Goal: Information Seeking & Learning: Learn about a topic

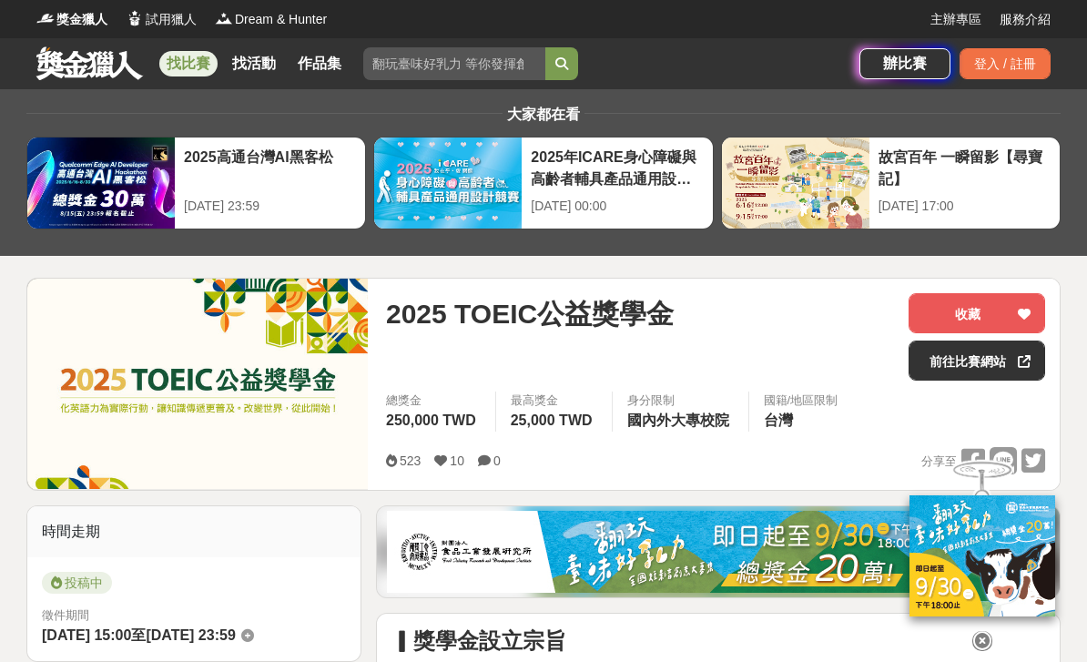
click at [100, 77] on link at bounding box center [90, 63] width 110 height 35
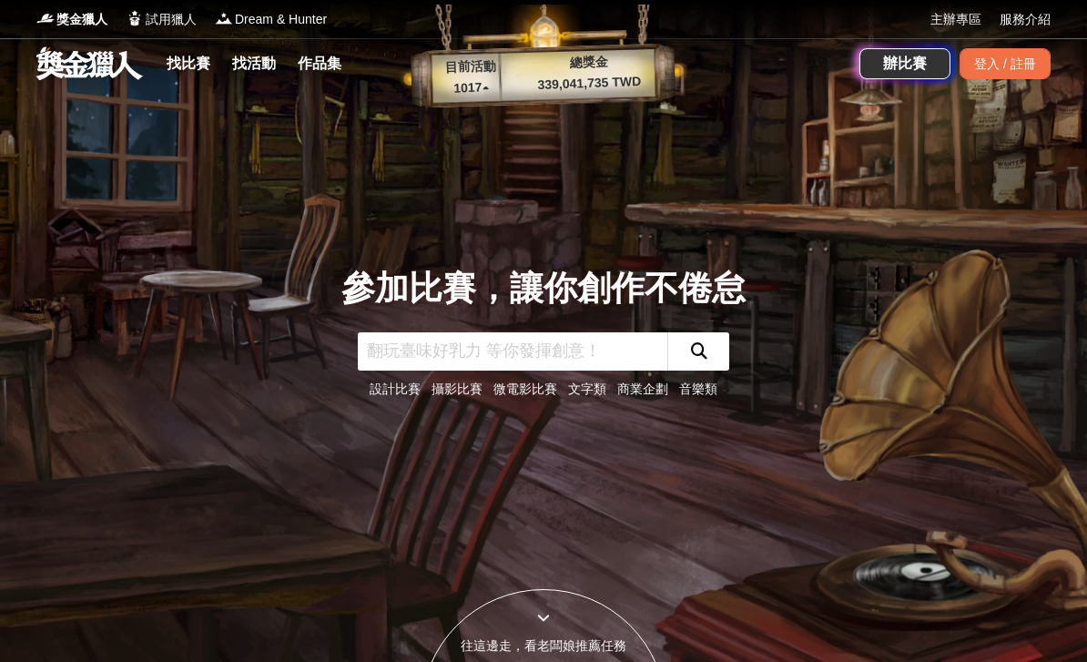
click at [207, 70] on link "找比賽" at bounding box center [188, 63] width 58 height 25
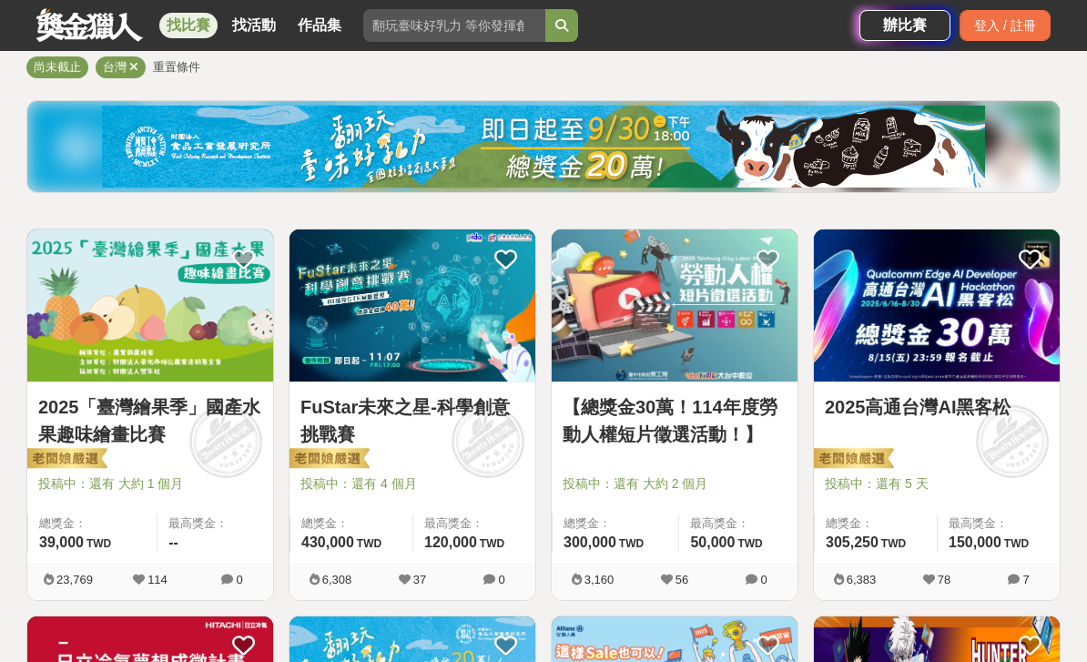
scroll to position [242, 0]
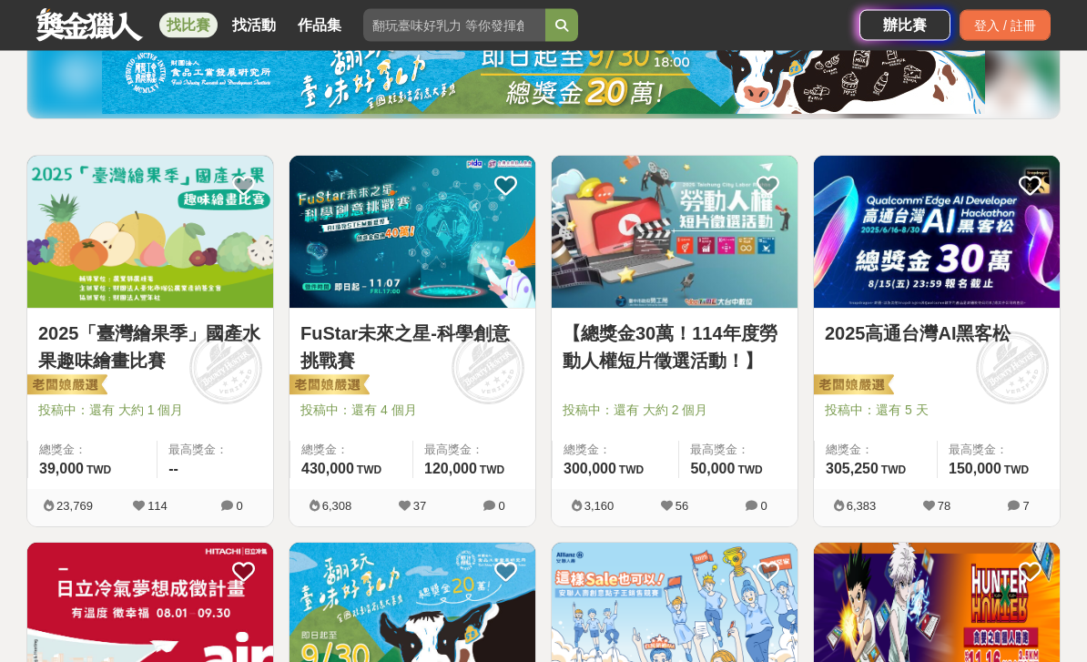
click at [140, 353] on link "2025「臺灣繪果季」國產水果趣味繪畫比賽" at bounding box center [150, 348] width 224 height 55
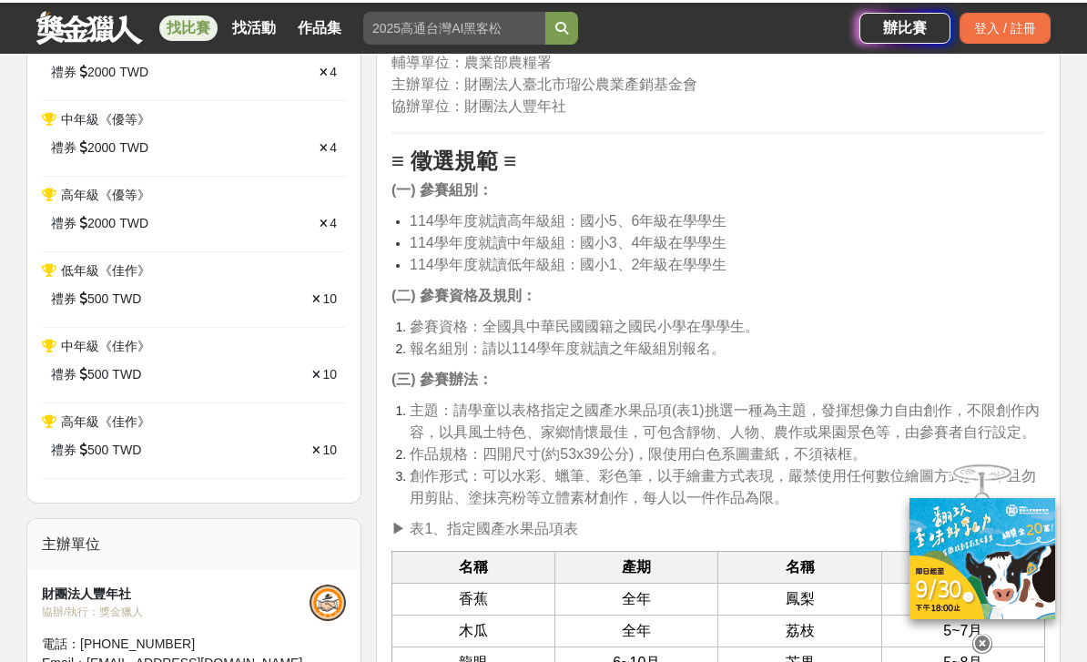
scroll to position [801, 0]
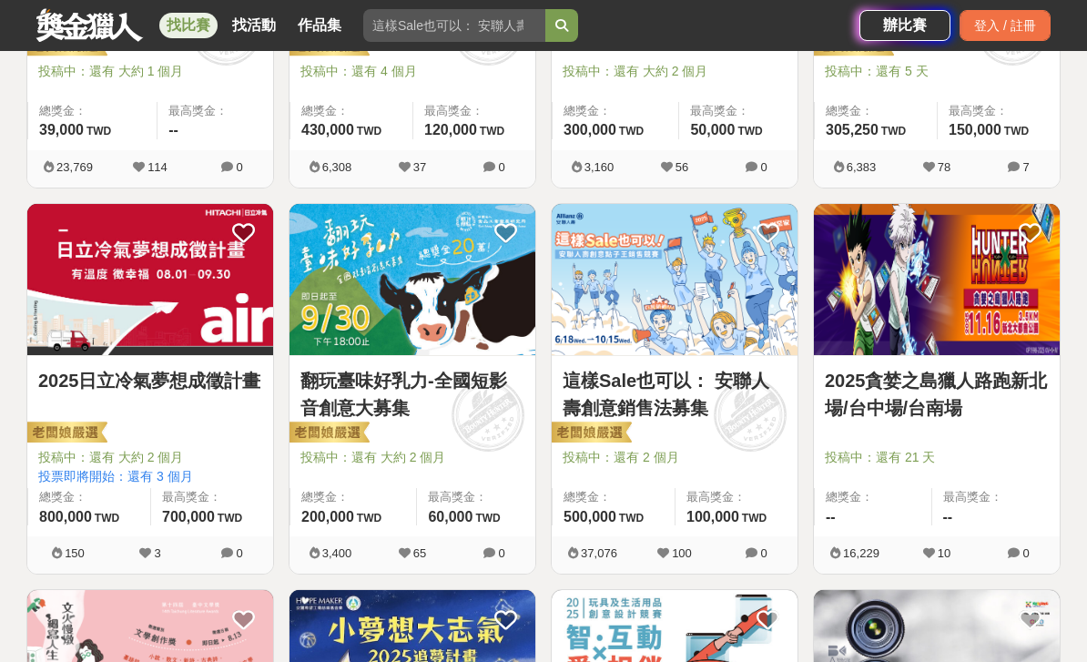
scroll to position [599, 0]
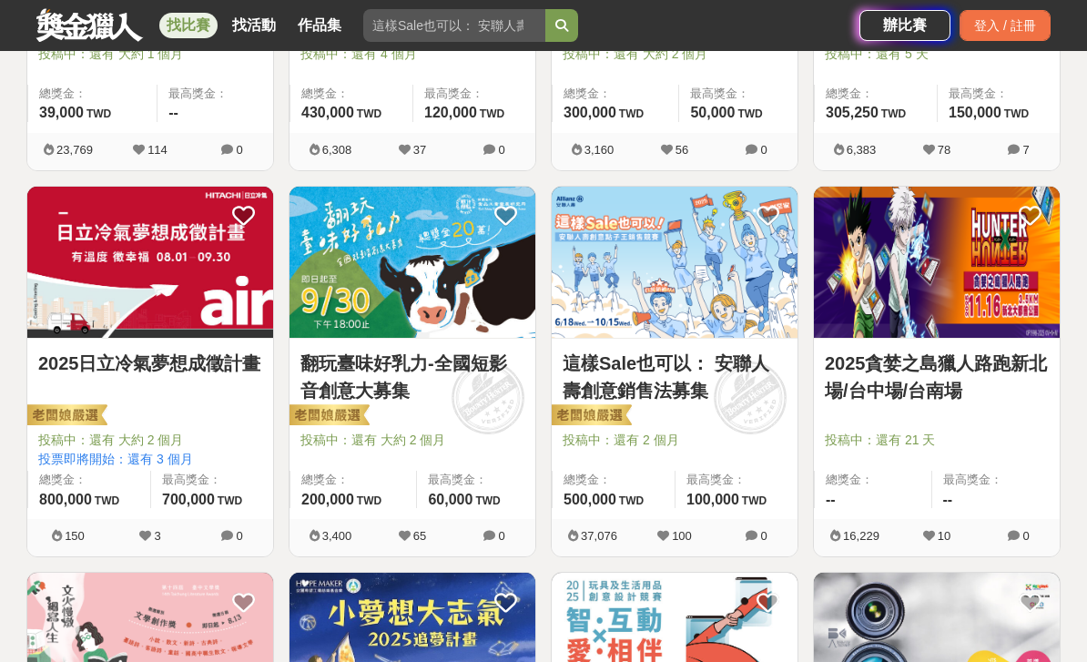
click at [214, 311] on img at bounding box center [150, 263] width 246 height 152
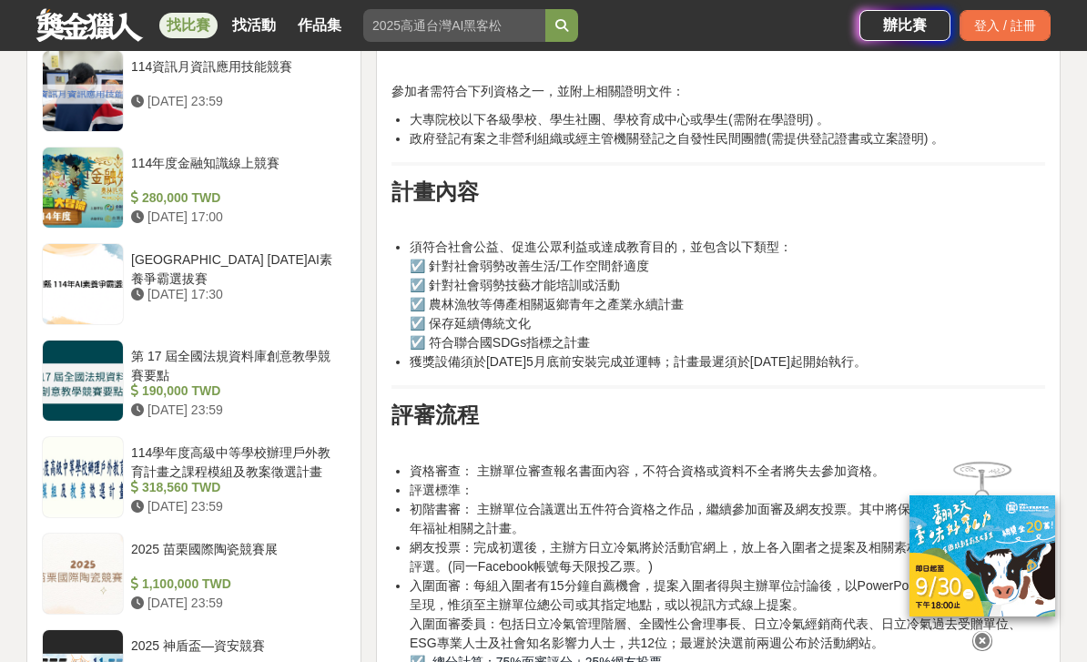
scroll to position [1865, 0]
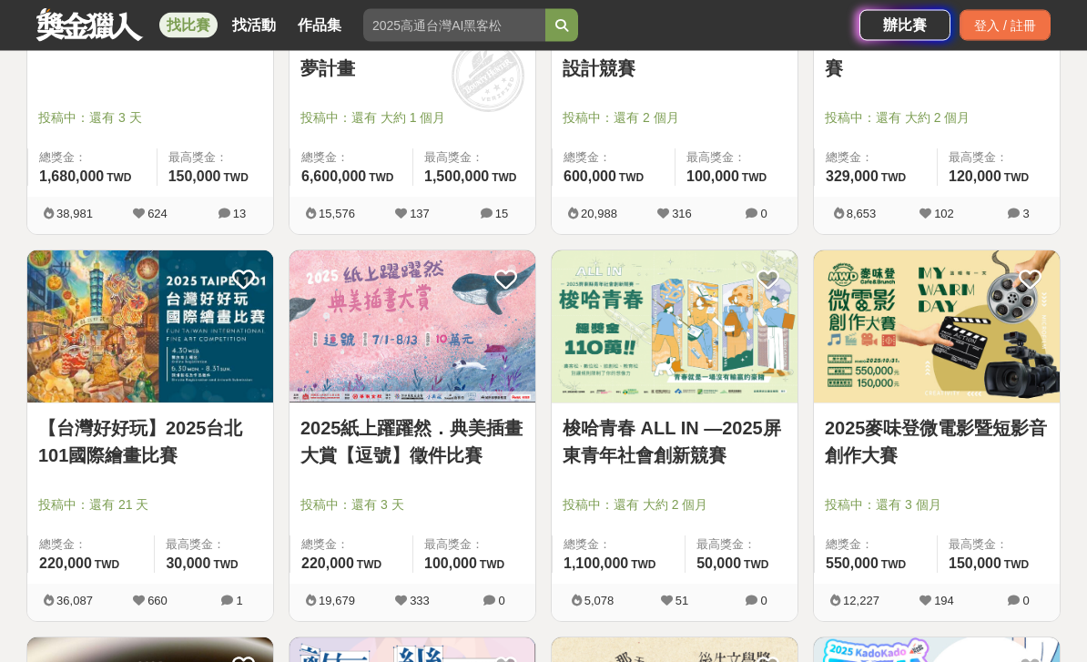
scroll to position [1353, 0]
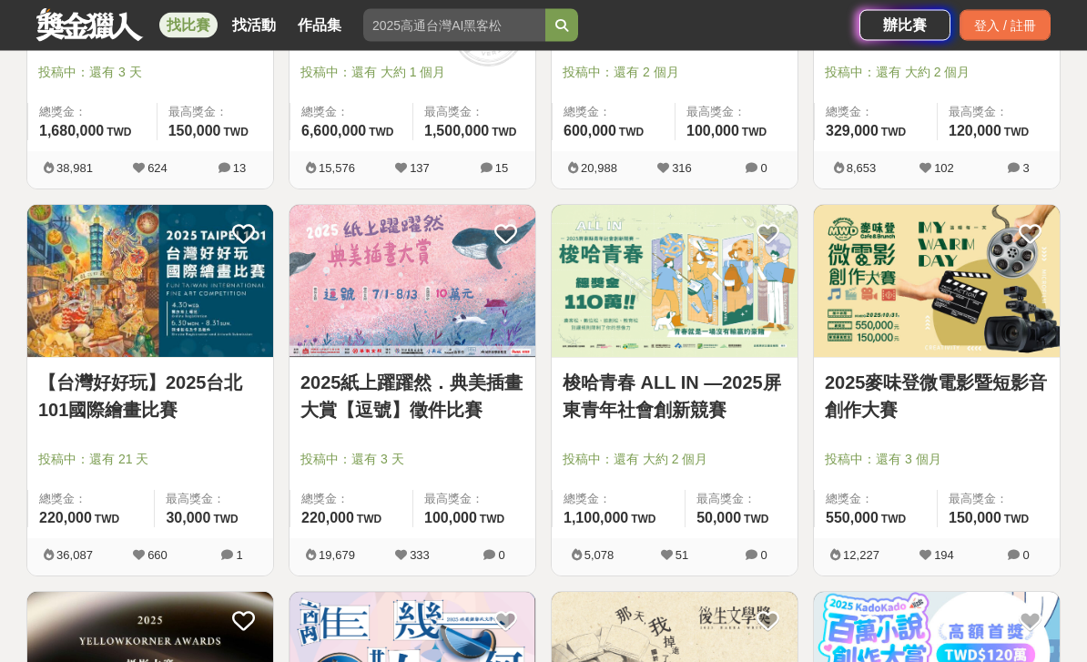
click at [174, 380] on link "【台灣好好玩】2025台北101國際繪畫比賽" at bounding box center [150, 397] width 224 height 55
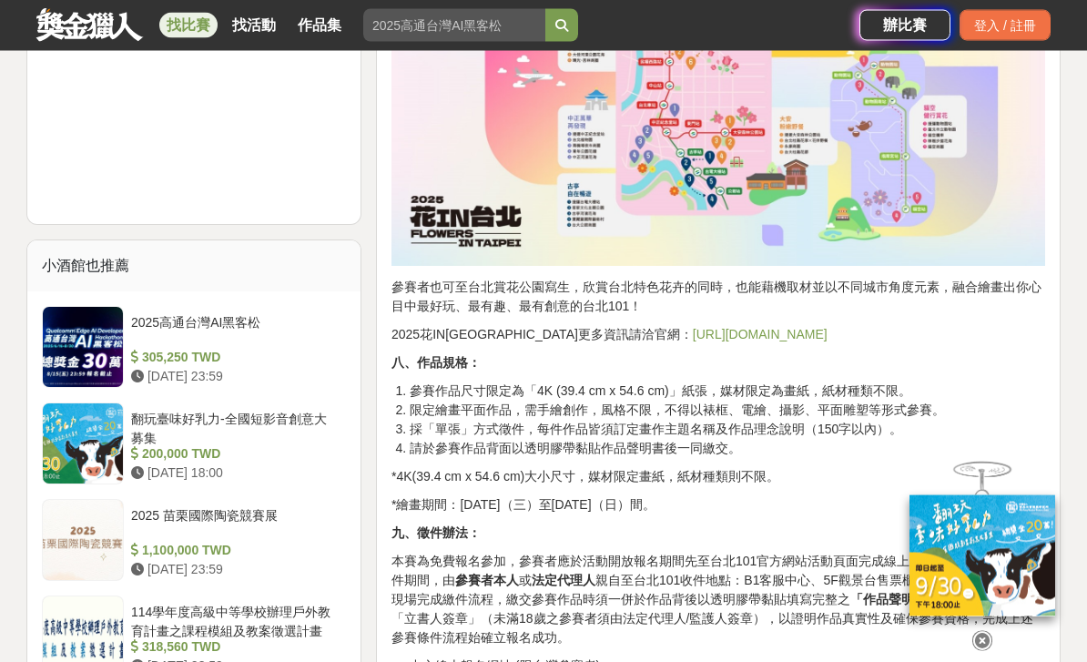
scroll to position [1829, 0]
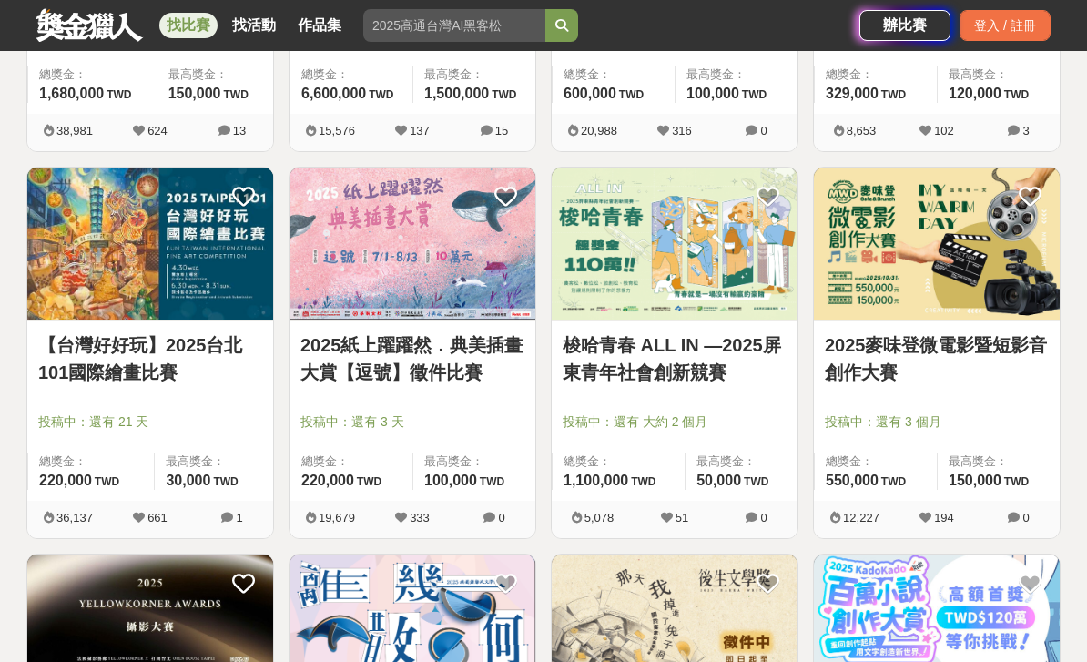
scroll to position [1390, 0]
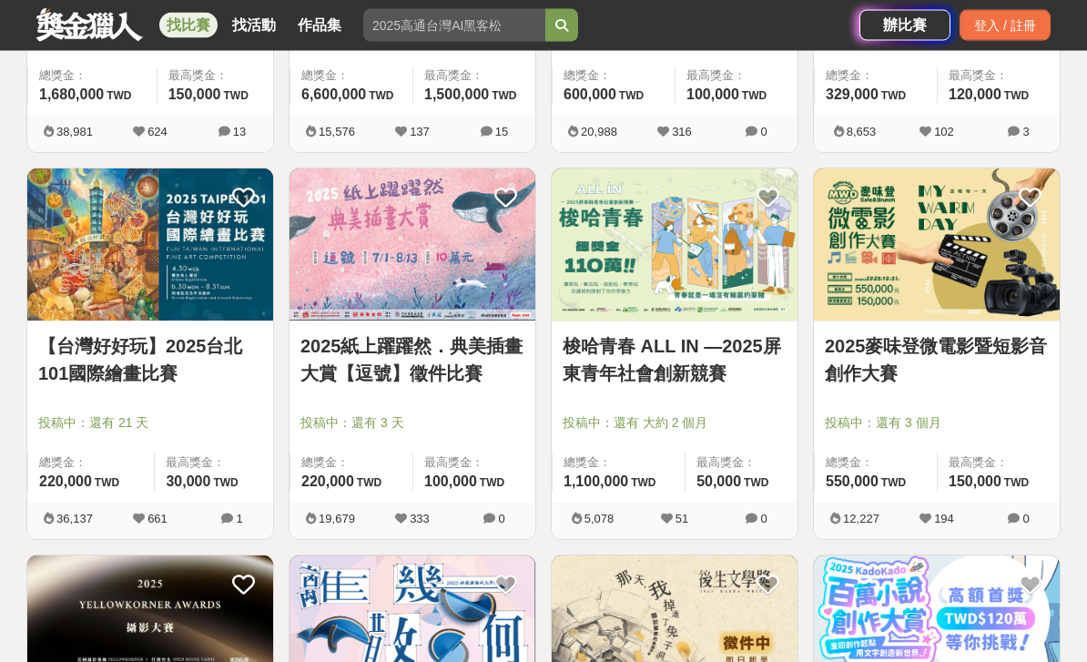
click at [858, 338] on link "2025麥味登微電影暨短影音創作大賽" at bounding box center [937, 360] width 224 height 55
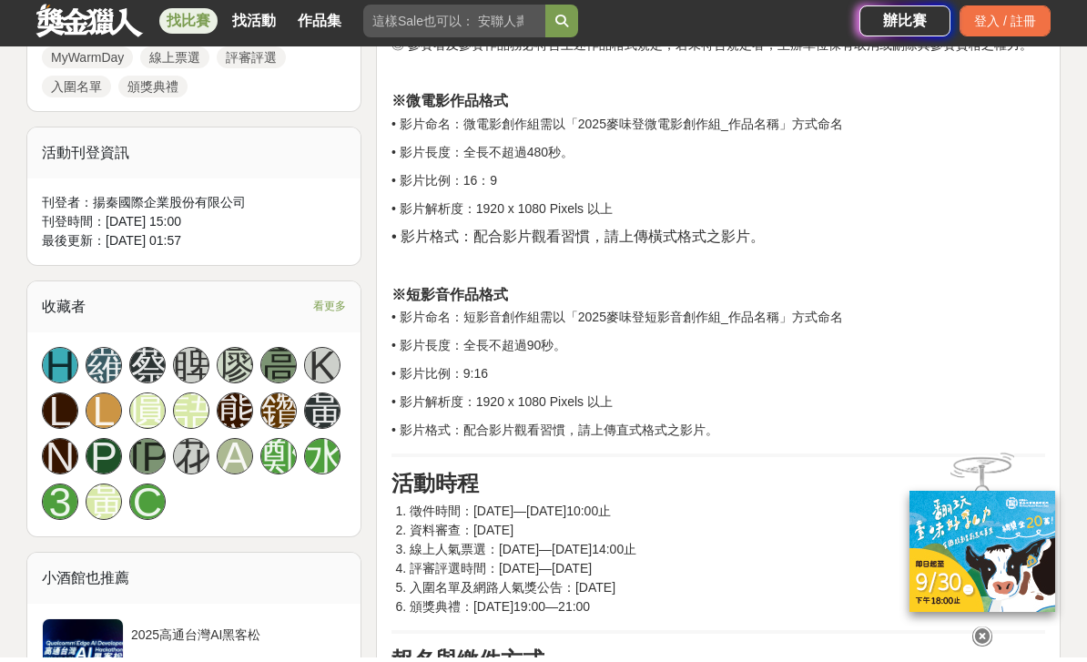
scroll to position [1086, 0]
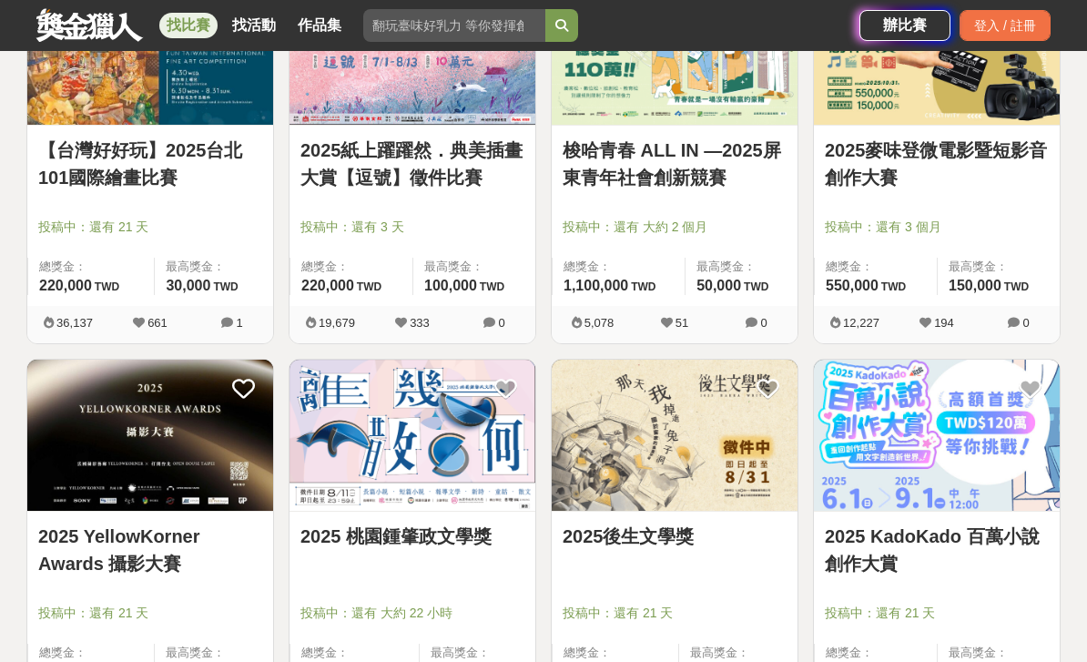
scroll to position [1713, 0]
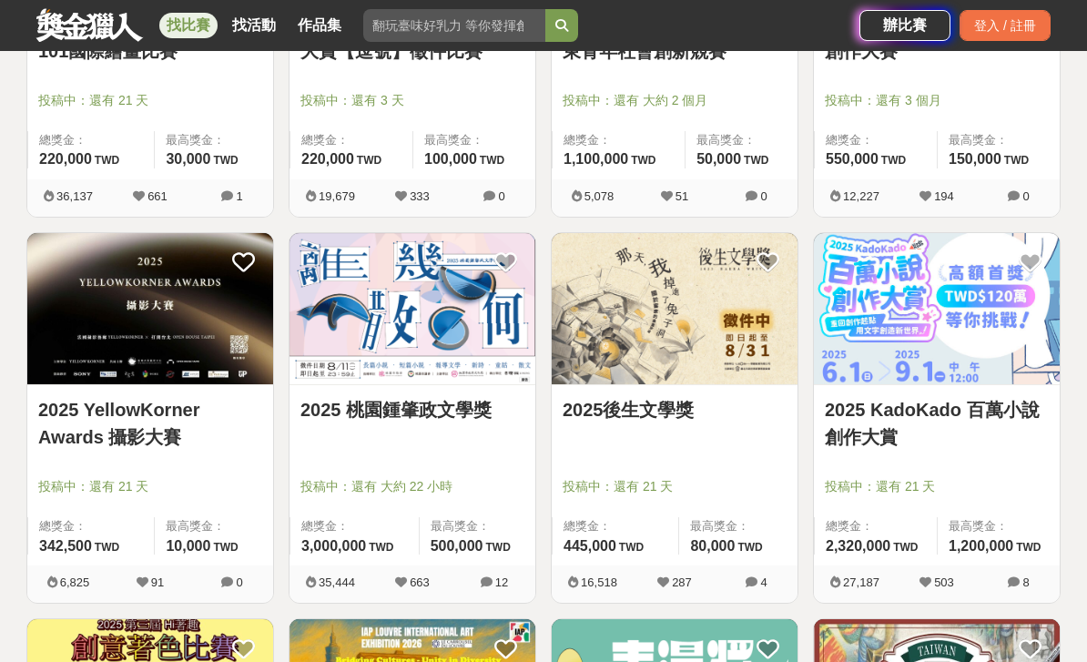
click at [981, 400] on link "2025 KadoKado 百萬小說創作大賞" at bounding box center [937, 423] width 224 height 55
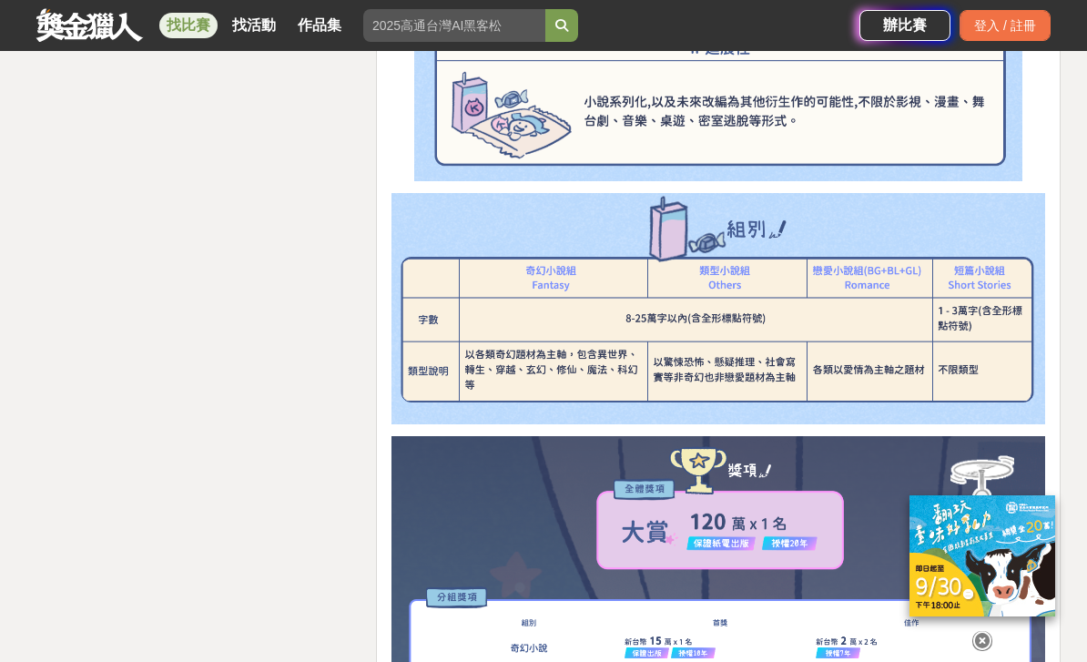
scroll to position [4218, 0]
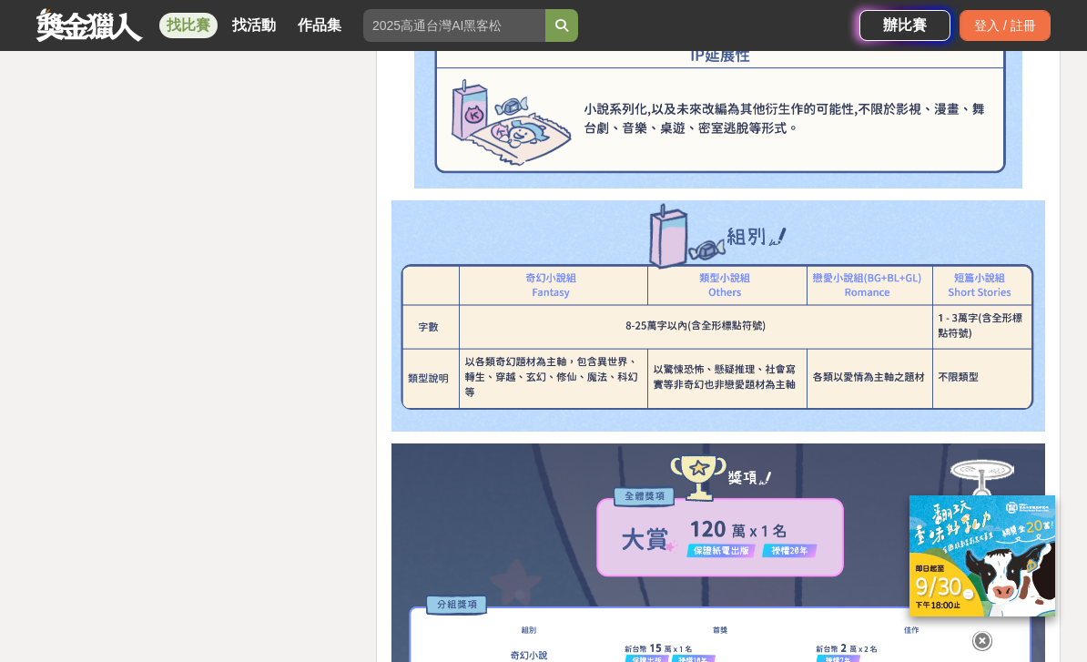
click at [979, 300] on img at bounding box center [719, 316] width 654 height 232
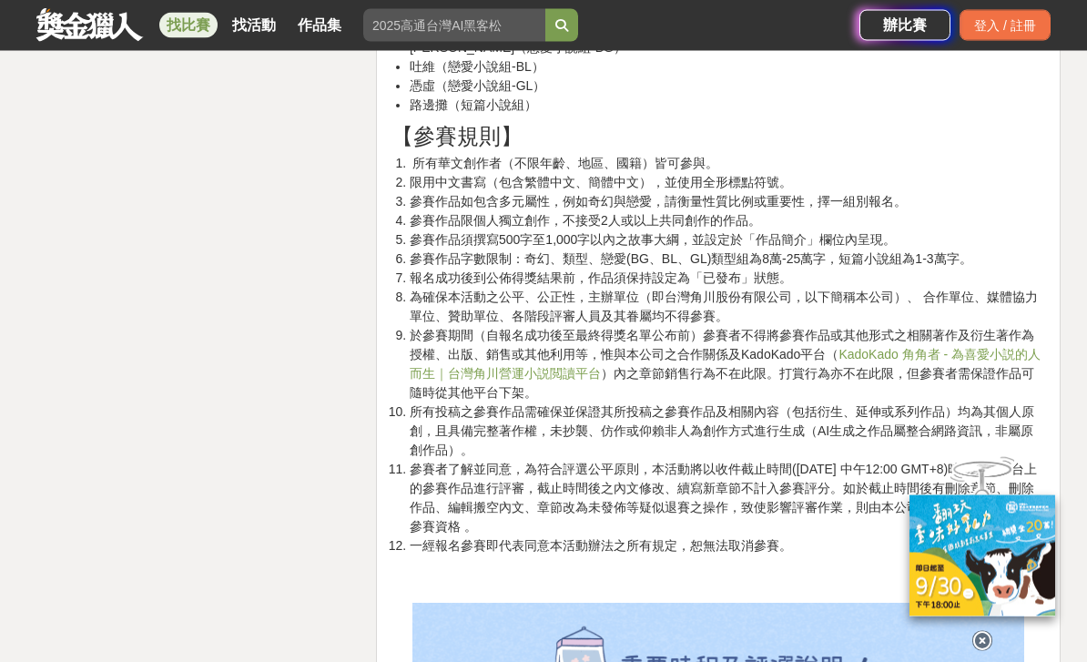
scroll to position [2840, 0]
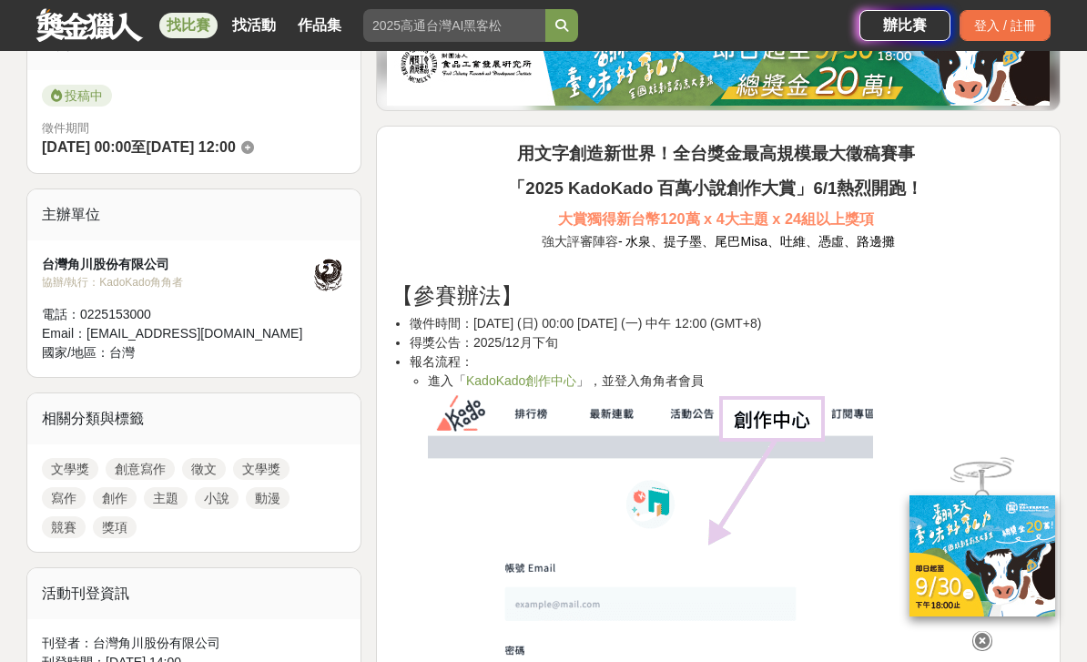
scroll to position [443, 0]
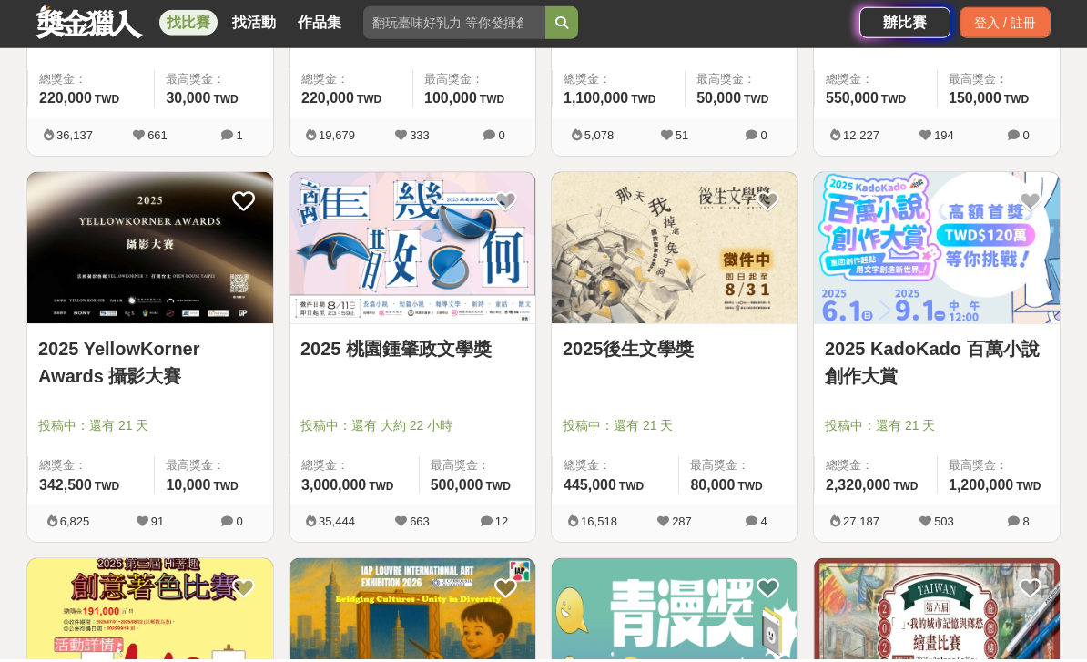
scroll to position [2134, 0]
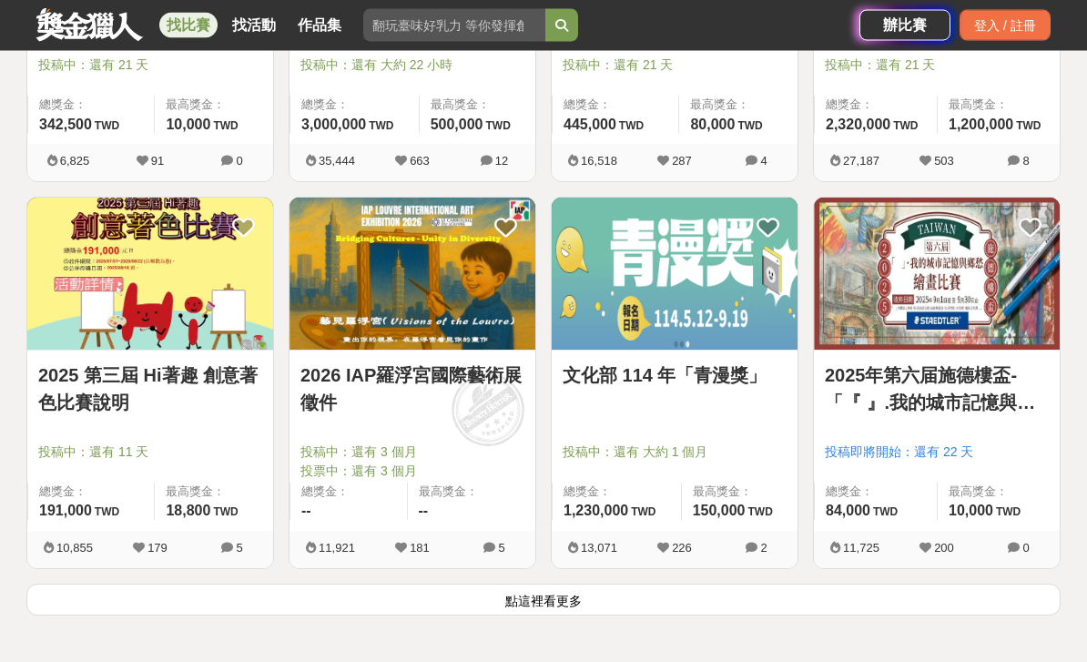
click at [65, 380] on link "2025 第三屆 Hi著趣 創意著色比賽說明" at bounding box center [150, 389] width 224 height 55
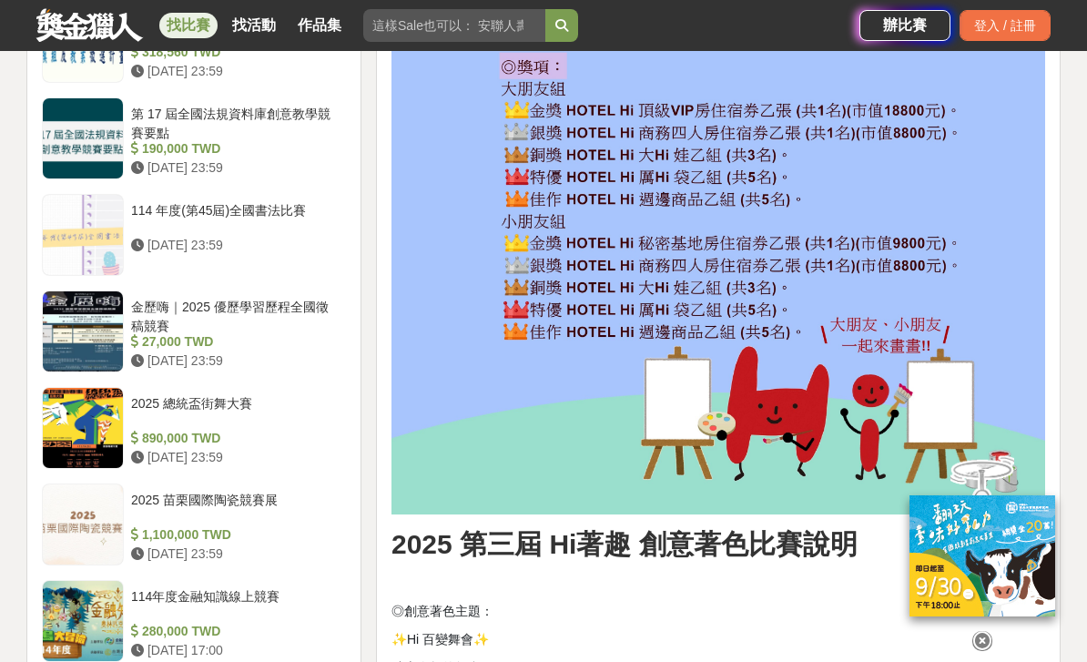
scroll to position [1962, 0]
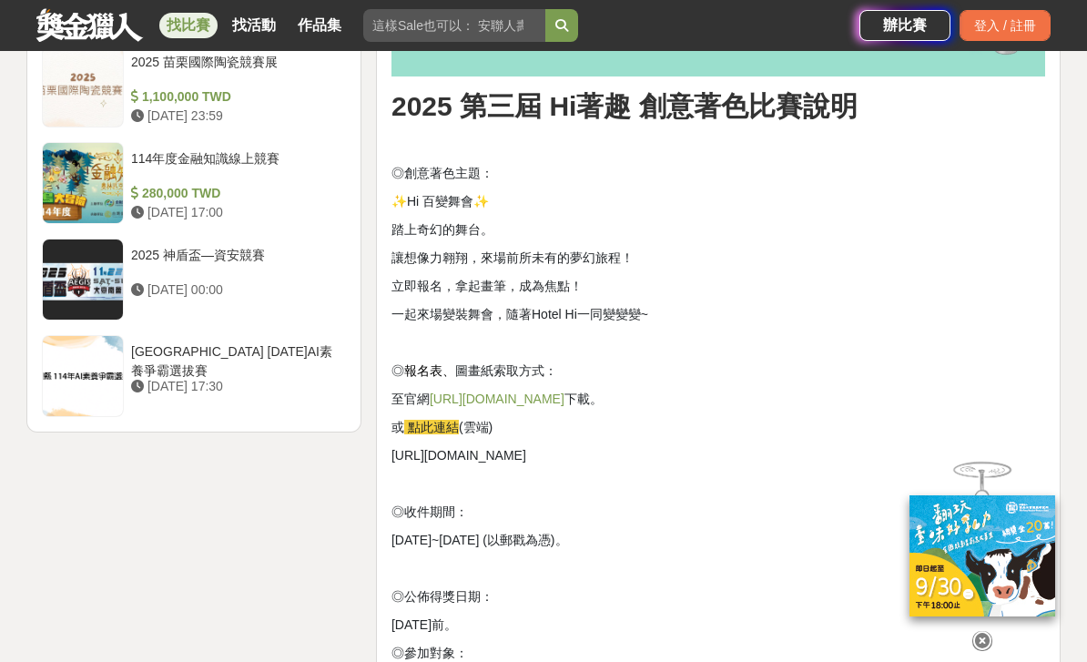
scroll to position [2405, 0]
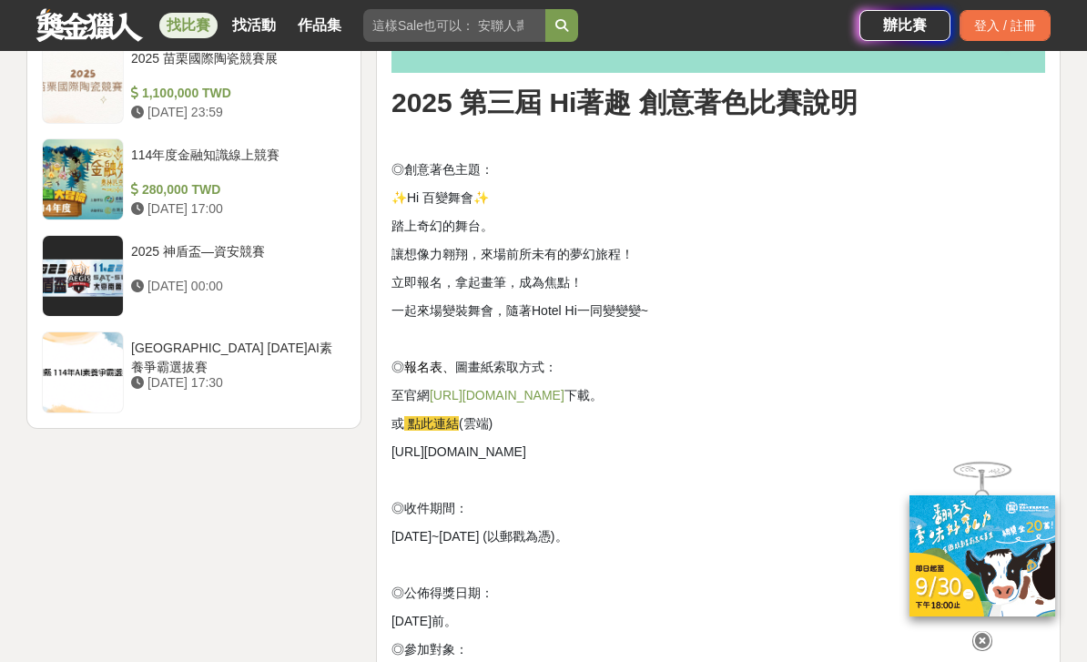
click at [548, 402] on link "http://www.hotelhi.com.tw/" at bounding box center [497, 395] width 135 height 15
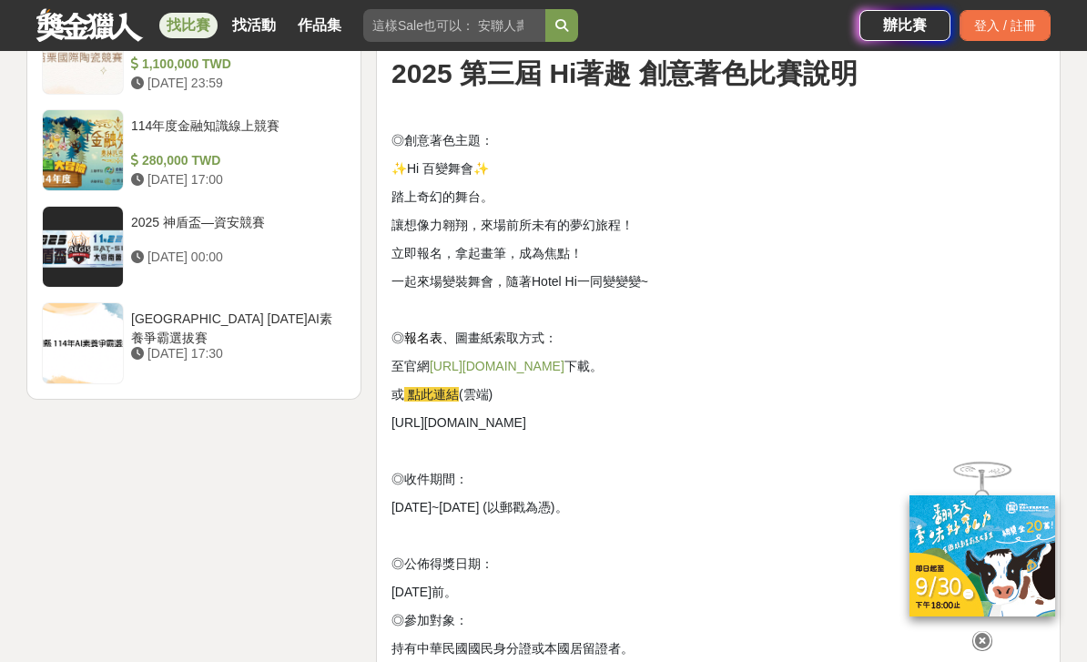
click at [439, 401] on span "點此連結" at bounding box center [433, 394] width 51 height 15
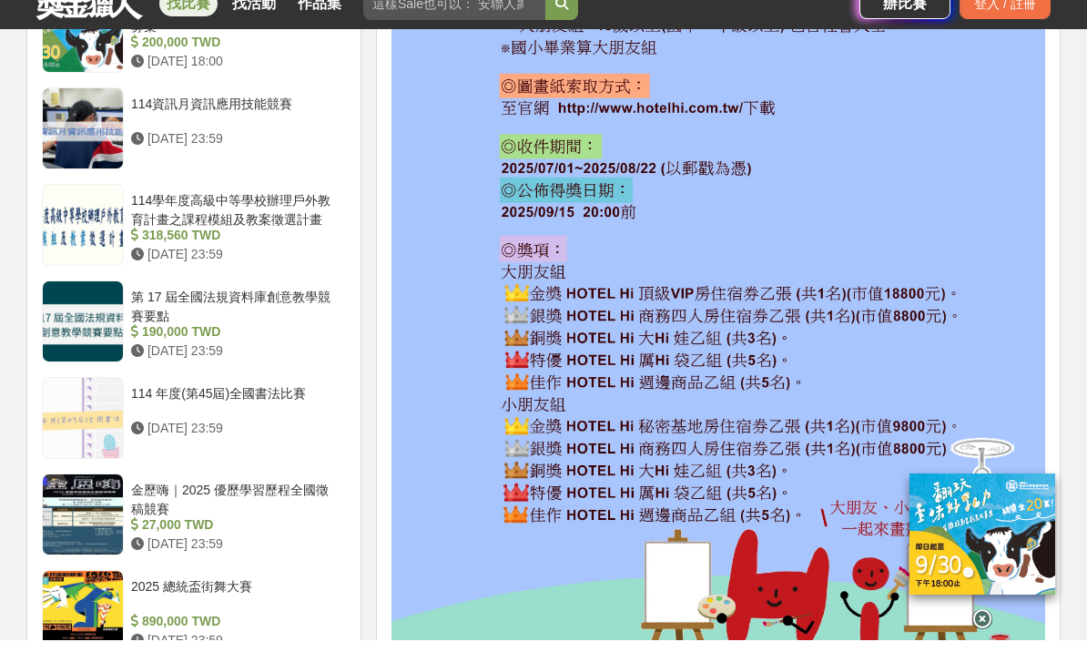
scroll to position [1787, 0]
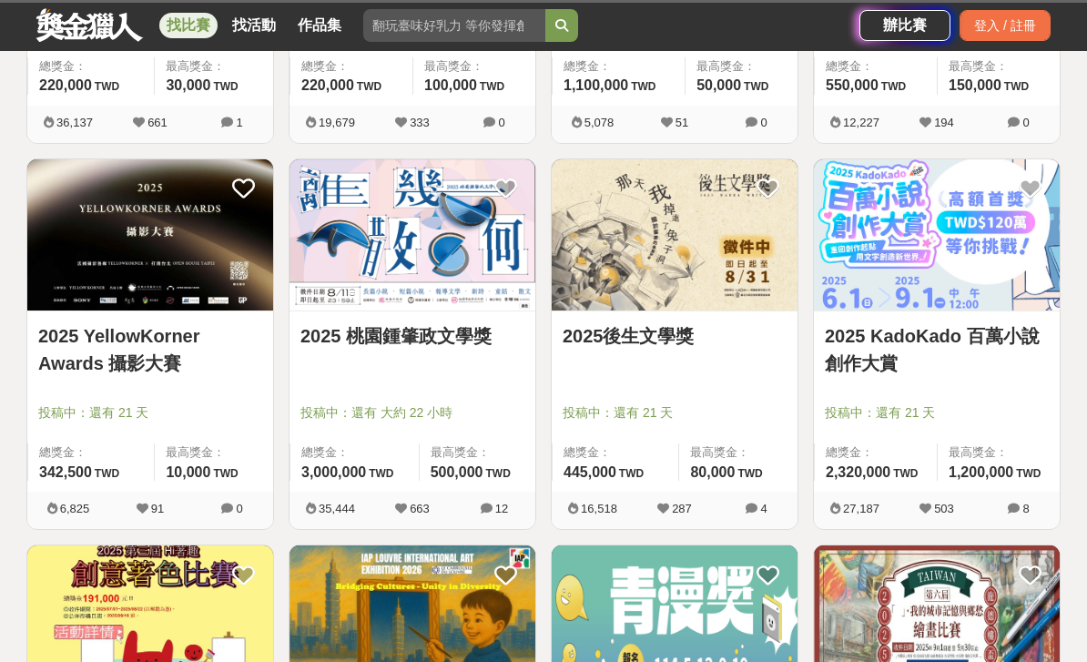
scroll to position [2193, 0]
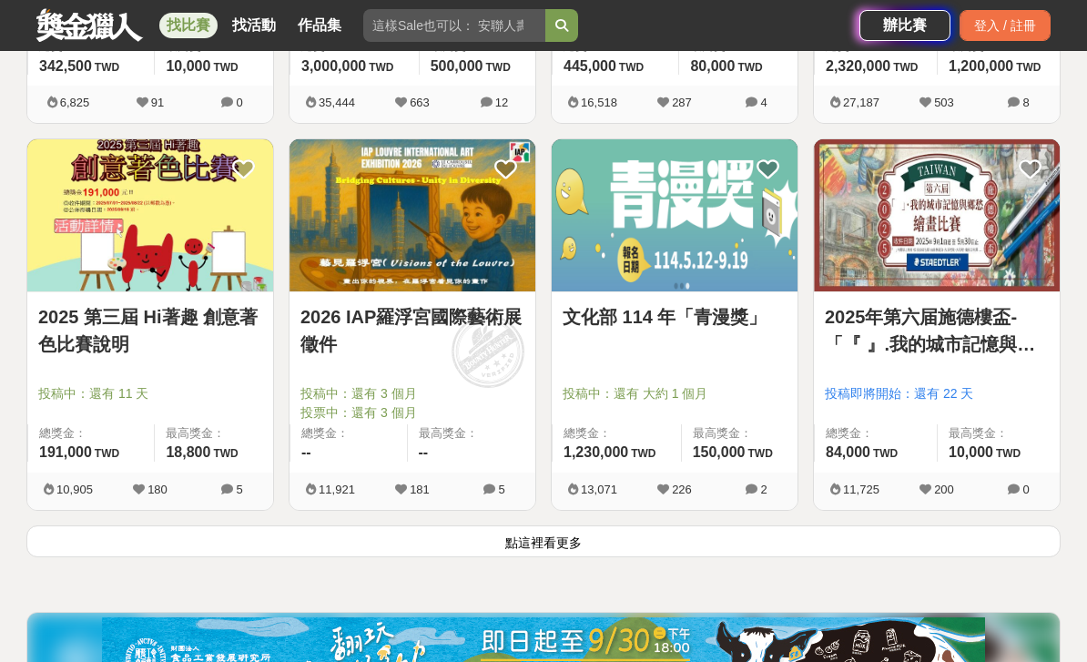
click at [821, 542] on button "點這裡看更多" at bounding box center [543, 541] width 1034 height 32
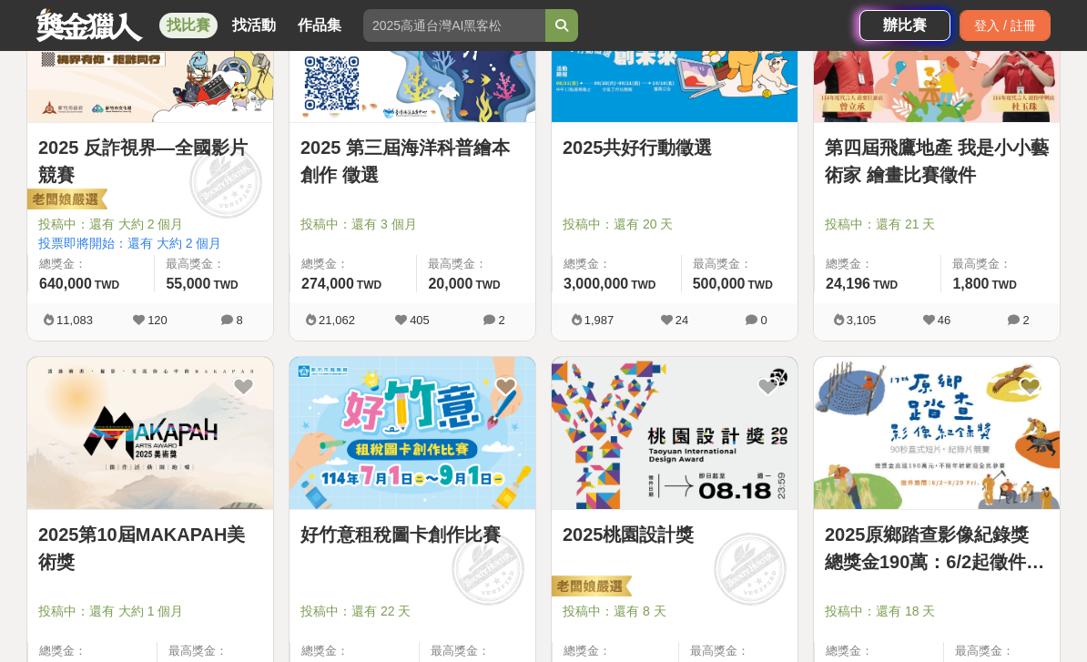
scroll to position [3926, 0]
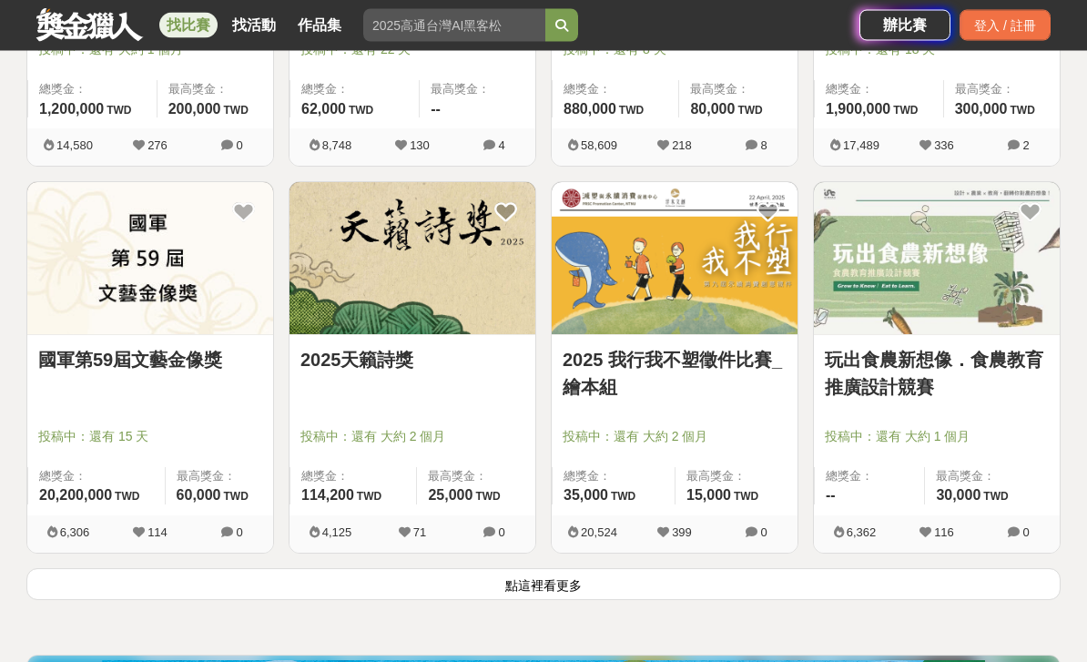
click at [871, 599] on button "點這裡看更多" at bounding box center [543, 585] width 1034 height 32
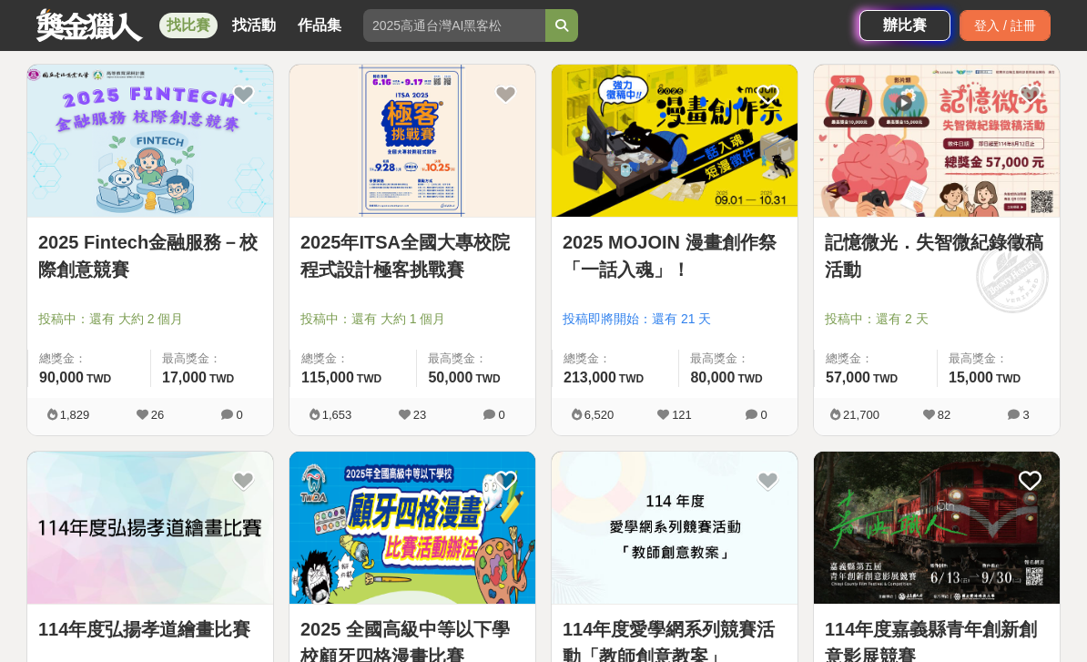
scroll to position [5358, 0]
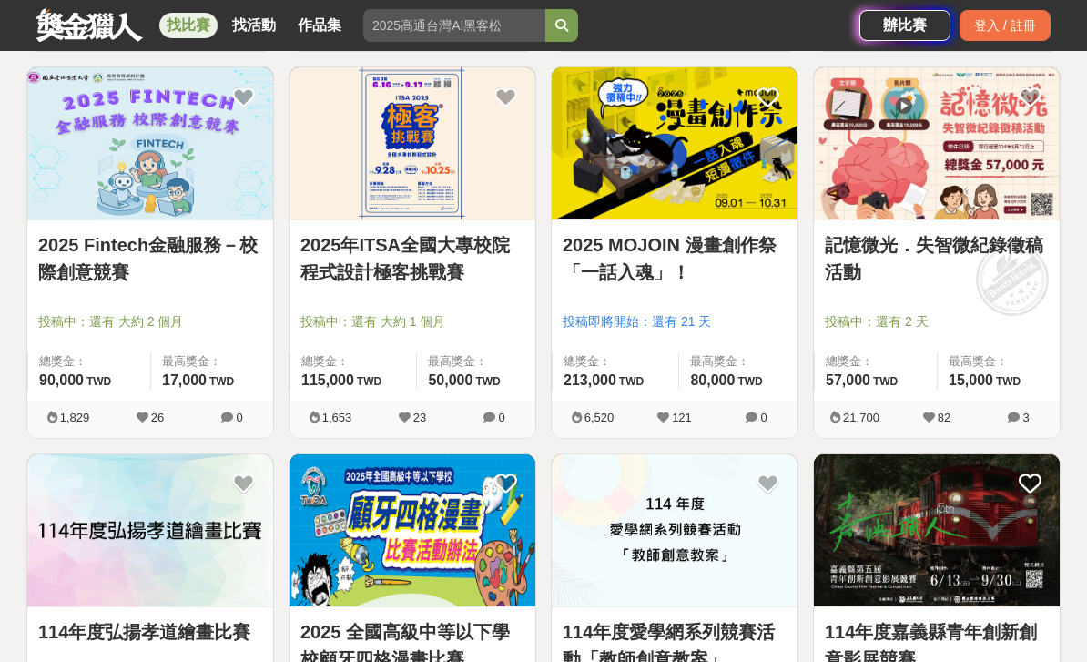
click at [751, 251] on link "2025 MOJOIN 漫畫創作祭「一話入魂」！" at bounding box center [675, 258] width 224 height 55
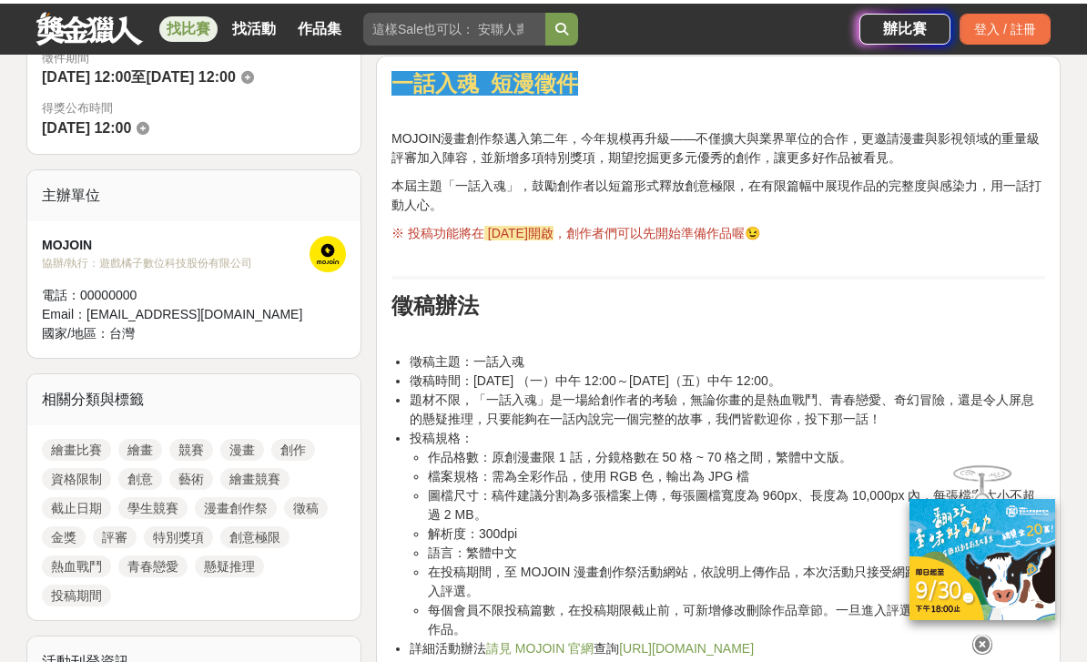
scroll to position [553, 0]
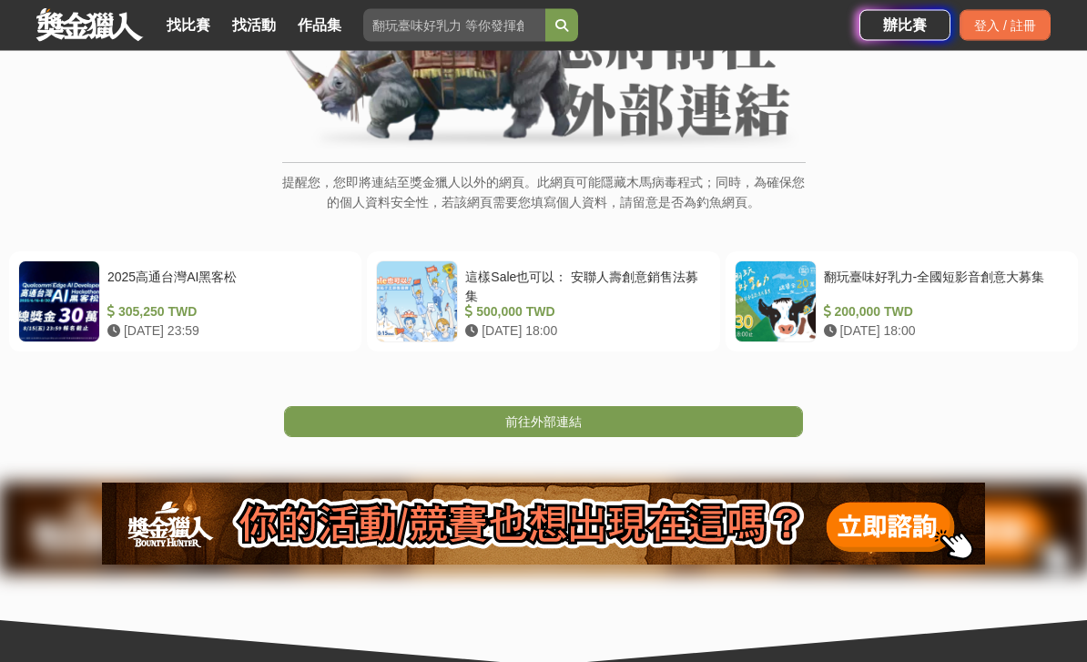
scroll to position [216, 0]
click at [753, 425] on link "前往外部連結" at bounding box center [543, 421] width 519 height 31
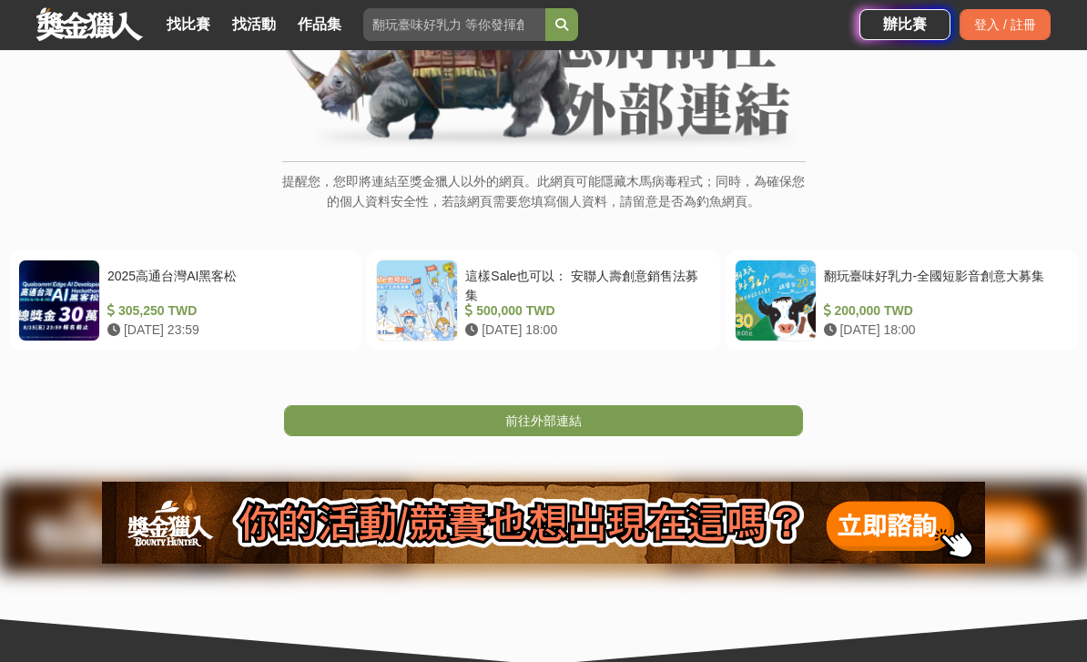
scroll to position [274, 0]
